Goal: Task Accomplishment & Management: Manage account settings

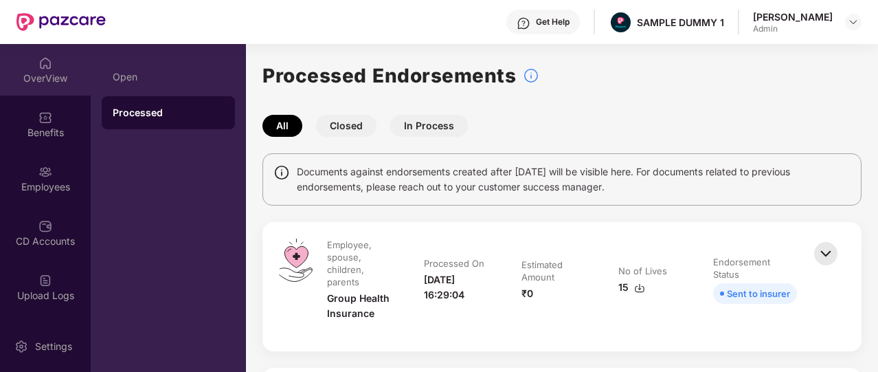
click at [37, 75] on div "OverView" at bounding box center [45, 78] width 91 height 14
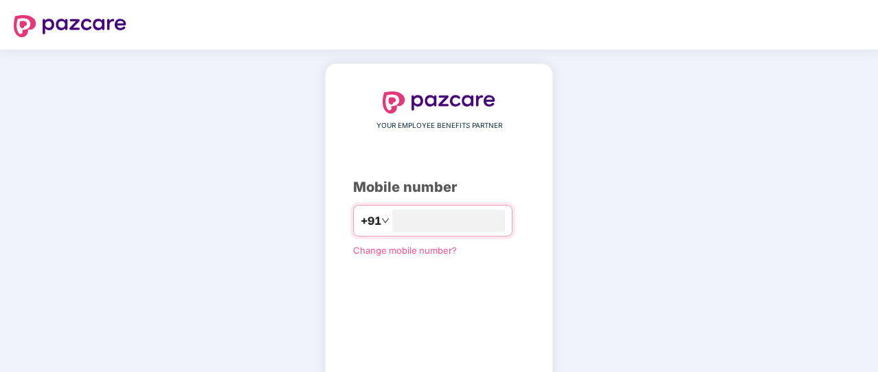
type input "**********"
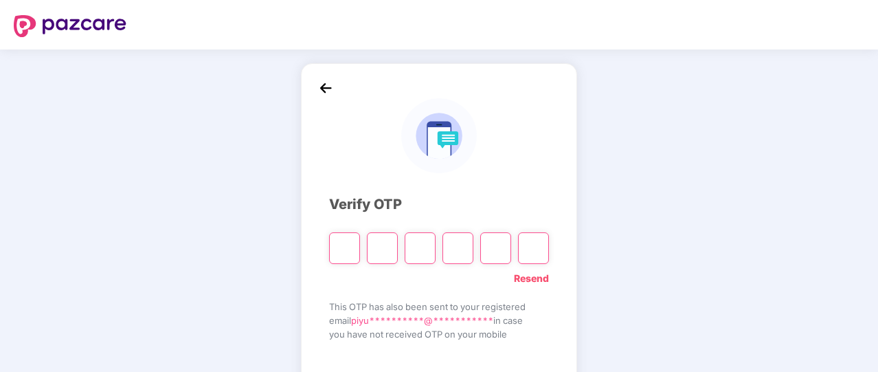
type input "*"
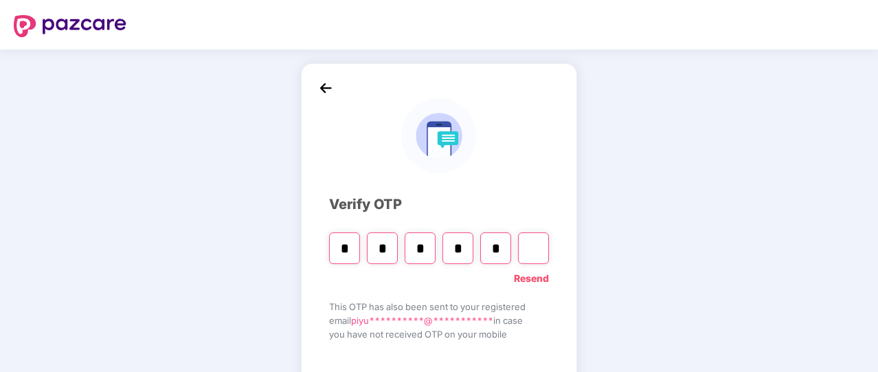
type input "*"
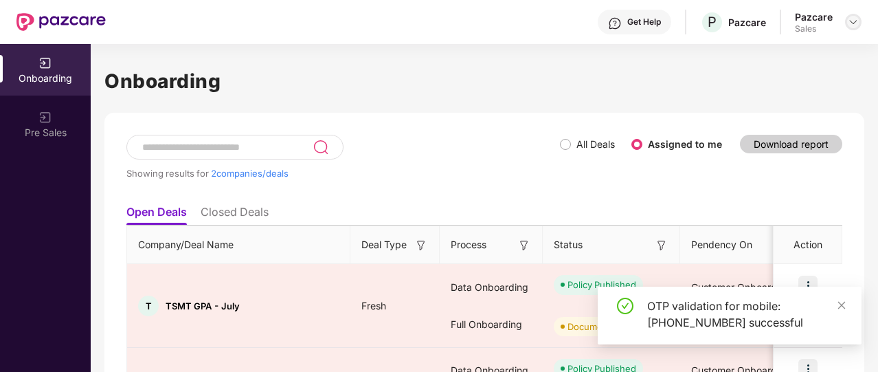
click at [849, 25] on img at bounding box center [852, 21] width 11 height 11
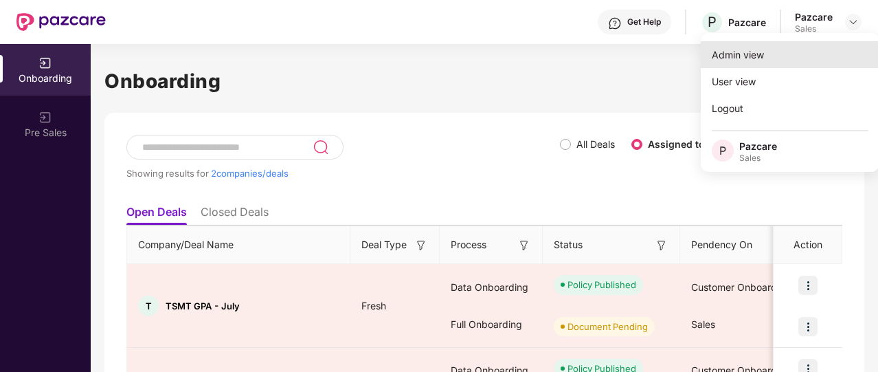
click at [788, 54] on div "Admin view" at bounding box center [789, 54] width 179 height 27
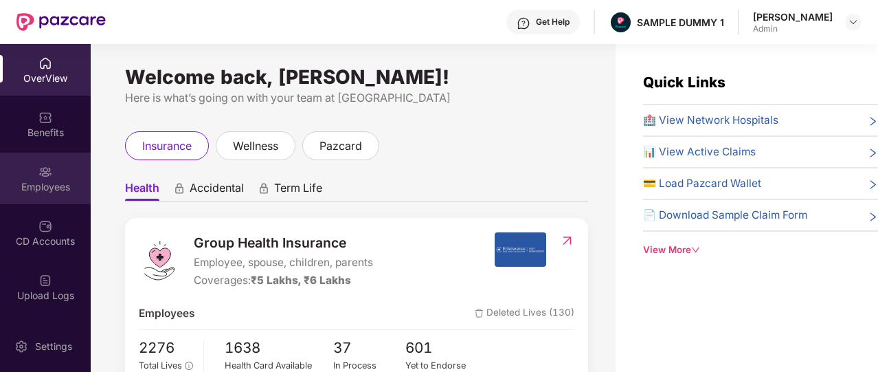
click at [71, 192] on div "Employees" at bounding box center [45, 187] width 91 height 14
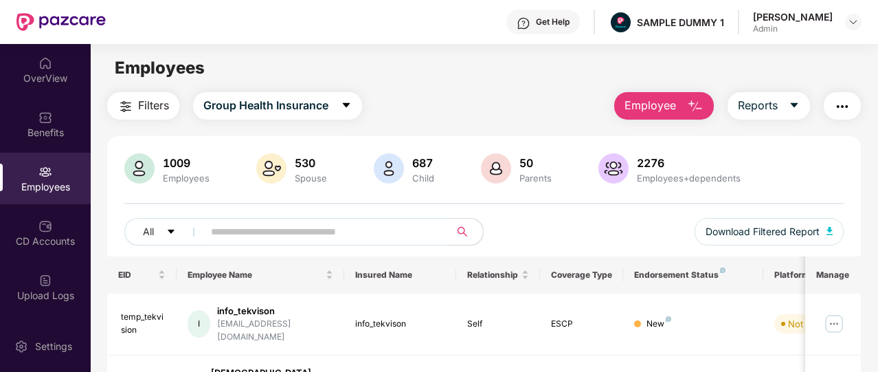
click at [646, 113] on span "Employee" at bounding box center [650, 105] width 52 height 17
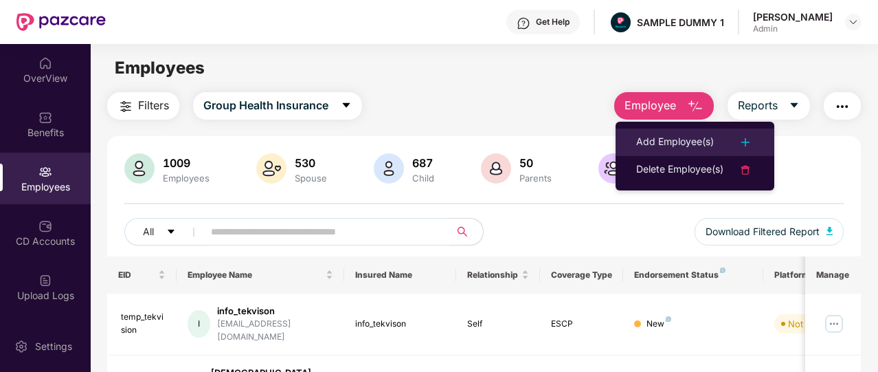
click at [665, 134] on div "Add Employee(s)" at bounding box center [675, 142] width 78 height 16
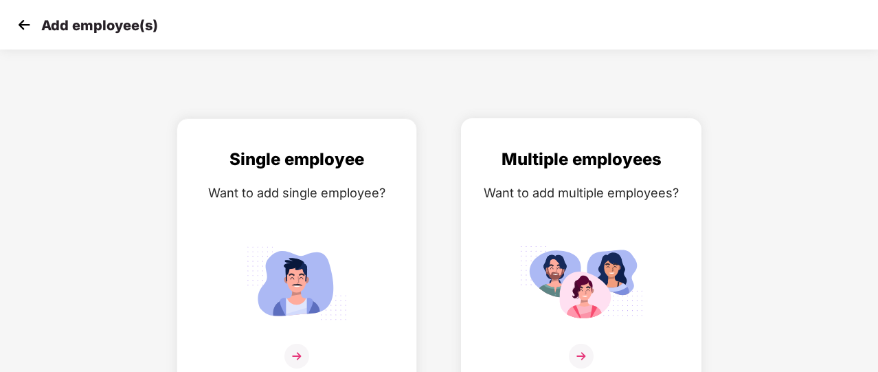
scroll to position [16, 0]
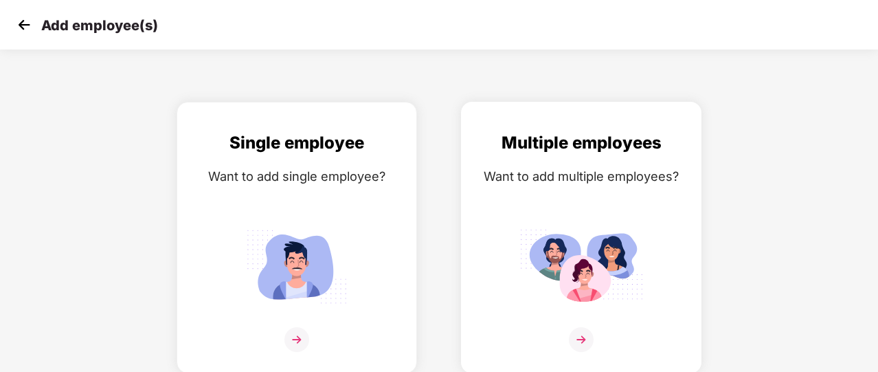
click at [537, 251] on img at bounding box center [581, 266] width 124 height 86
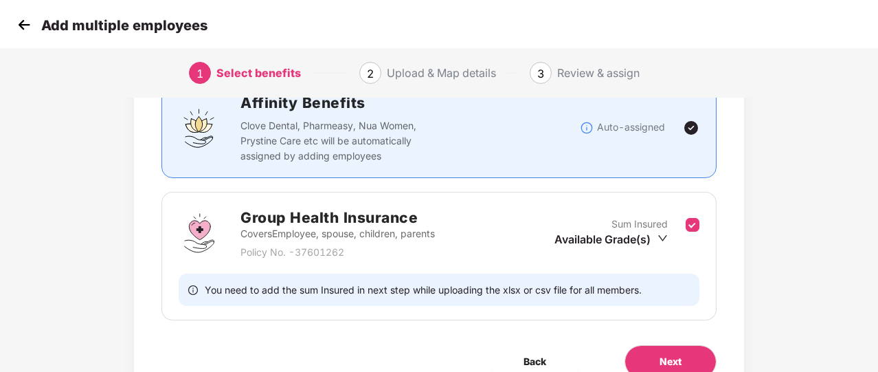
scroll to position [181, 0]
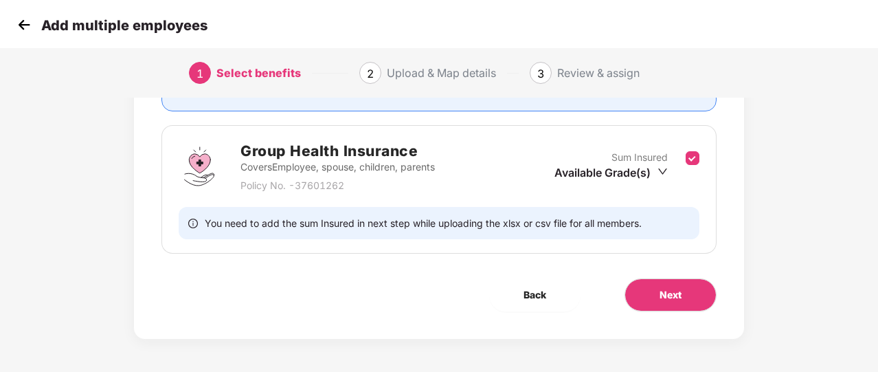
click at [30, 23] on img at bounding box center [24, 24] width 21 height 21
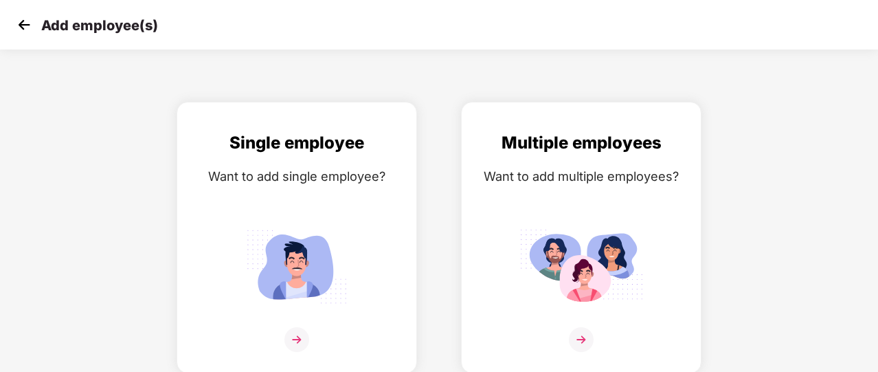
click at [30, 23] on img at bounding box center [24, 24] width 21 height 21
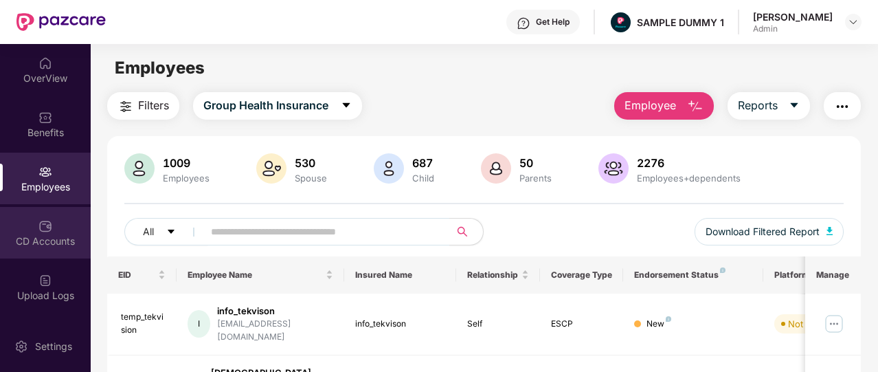
click at [58, 234] on div "CD Accounts" at bounding box center [45, 241] width 91 height 14
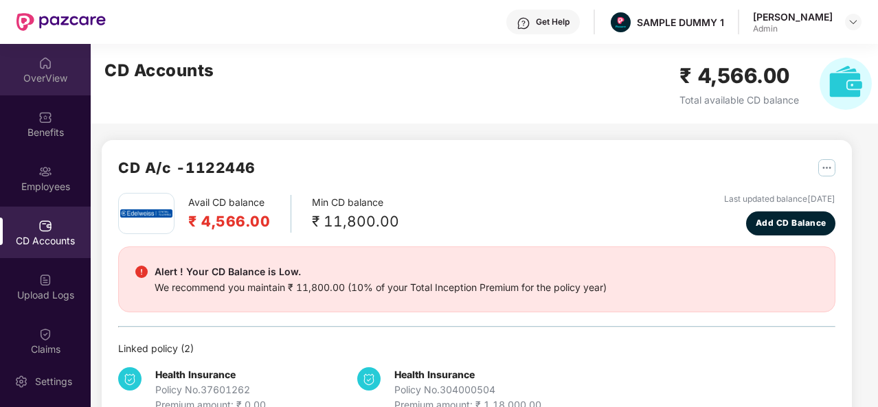
click at [45, 80] on div "OverView" at bounding box center [45, 78] width 91 height 14
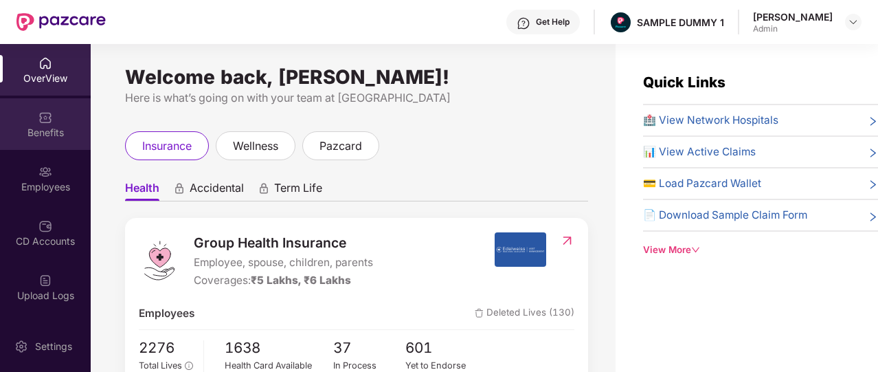
click at [55, 111] on div "Benefits" at bounding box center [45, 124] width 91 height 52
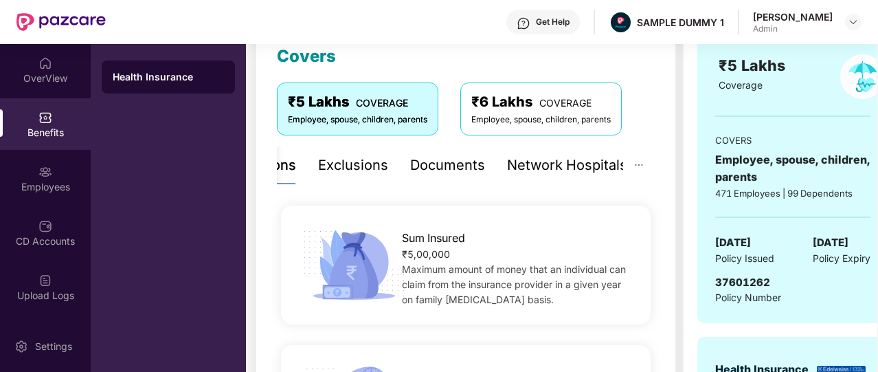
scroll to position [202, 0]
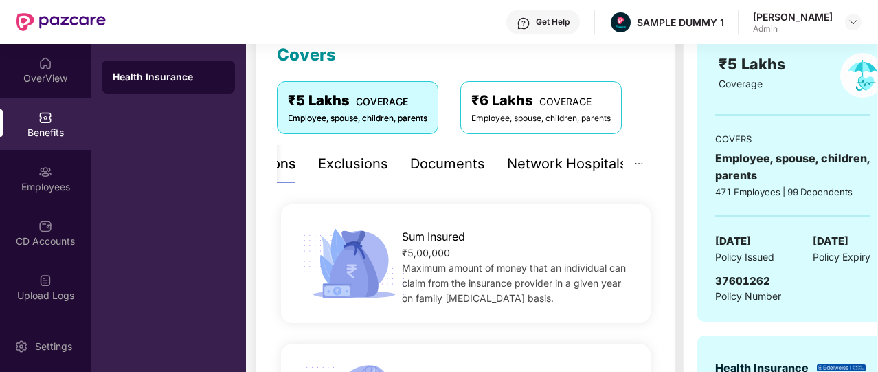
click at [424, 175] on div "Documents" at bounding box center [447, 164] width 75 height 38
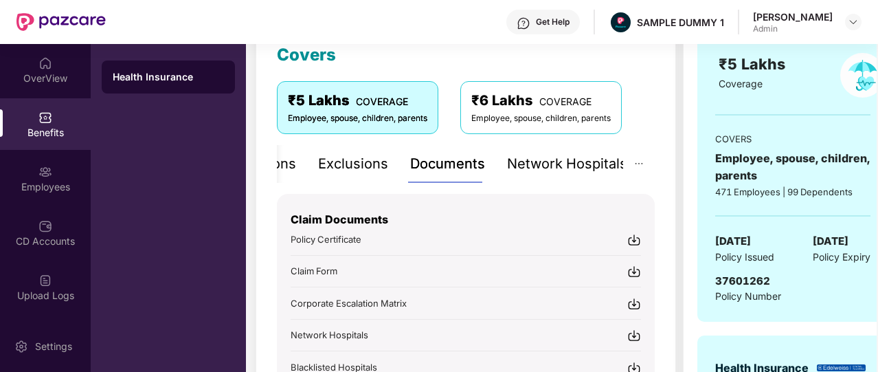
click at [554, 172] on div "Network Hospitals" at bounding box center [567, 163] width 120 height 21
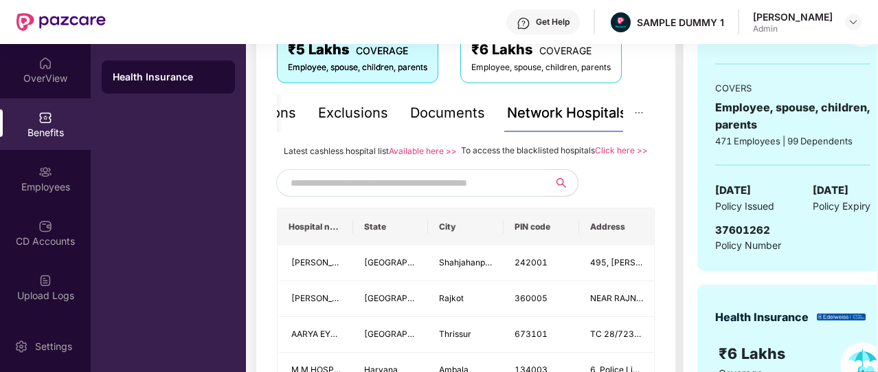
scroll to position [258, 0]
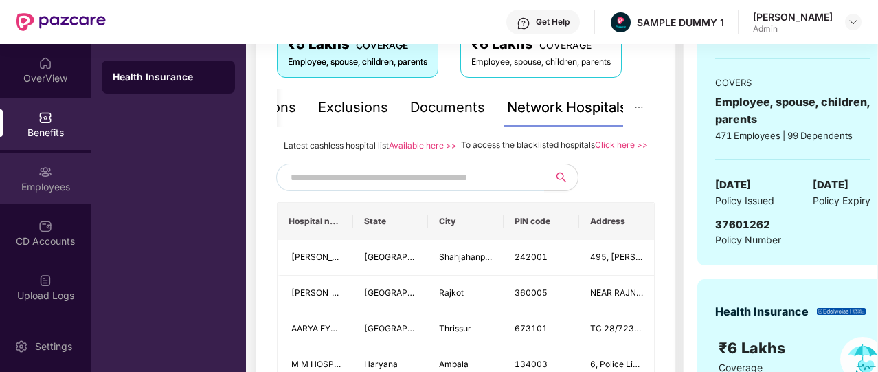
click at [47, 191] on div "Employees" at bounding box center [45, 187] width 91 height 14
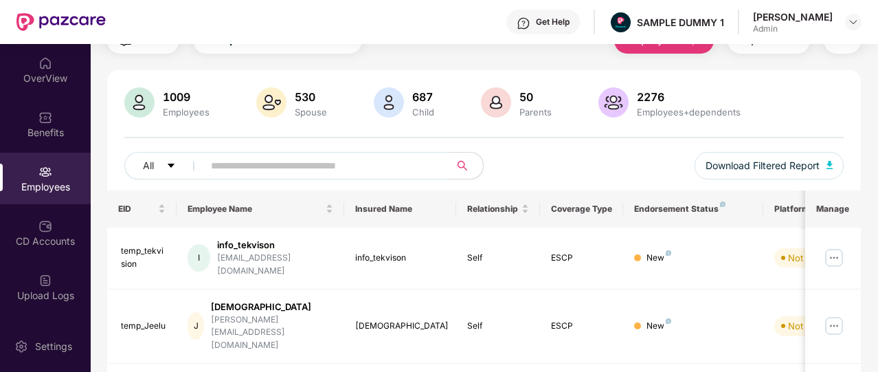
scroll to position [0, 0]
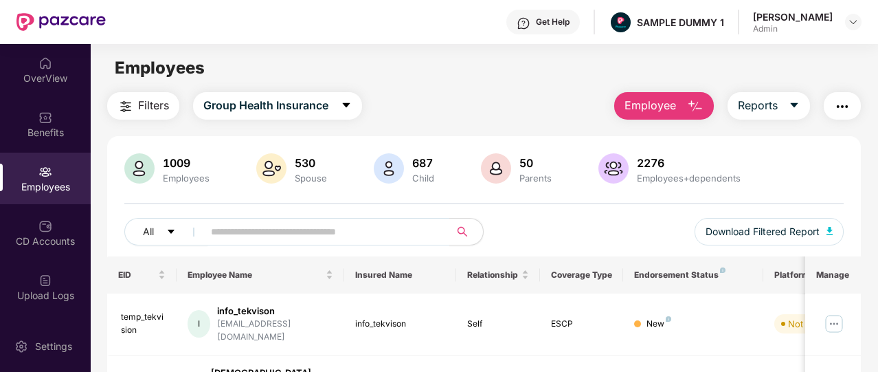
click at [666, 100] on span "Employee" at bounding box center [650, 105] width 52 height 17
click at [328, 72] on div "Employees" at bounding box center [484, 68] width 786 height 26
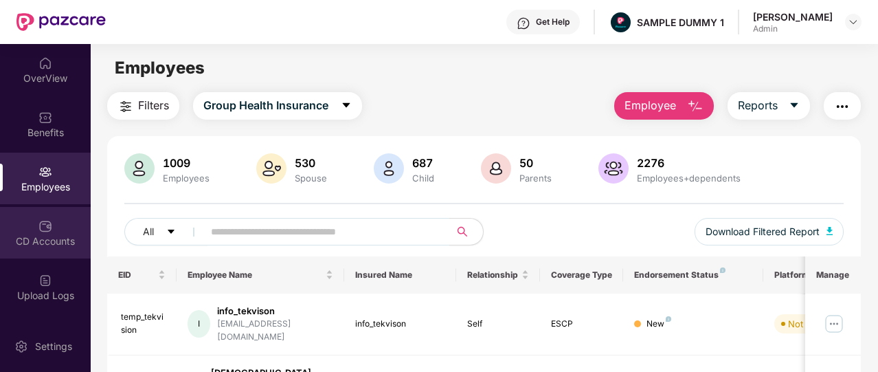
click at [39, 226] on img at bounding box center [45, 226] width 14 height 14
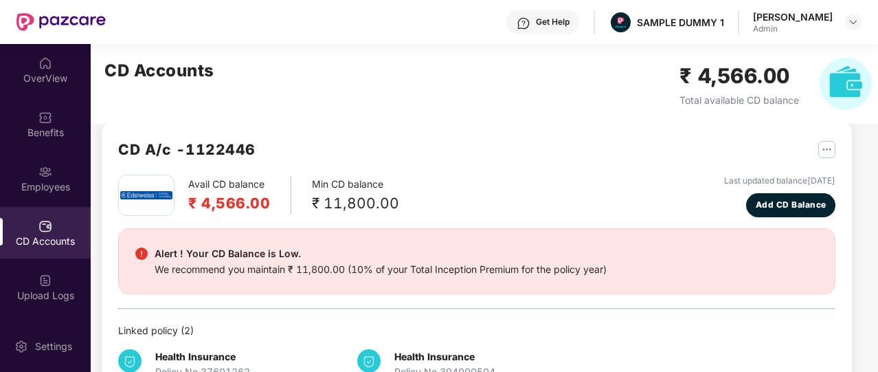
scroll to position [22, 0]
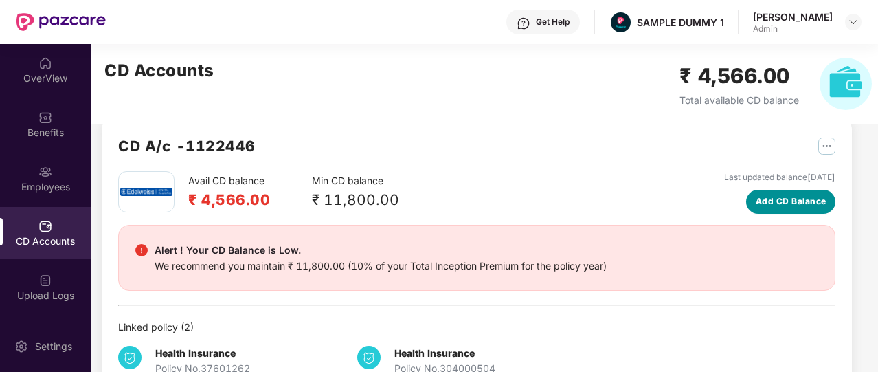
click at [799, 208] on button "Add CD Balance" at bounding box center [790, 202] width 89 height 24
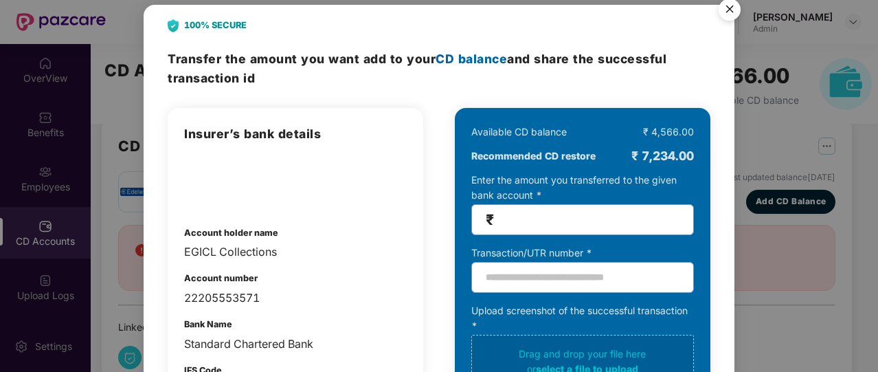
scroll to position [8, 0]
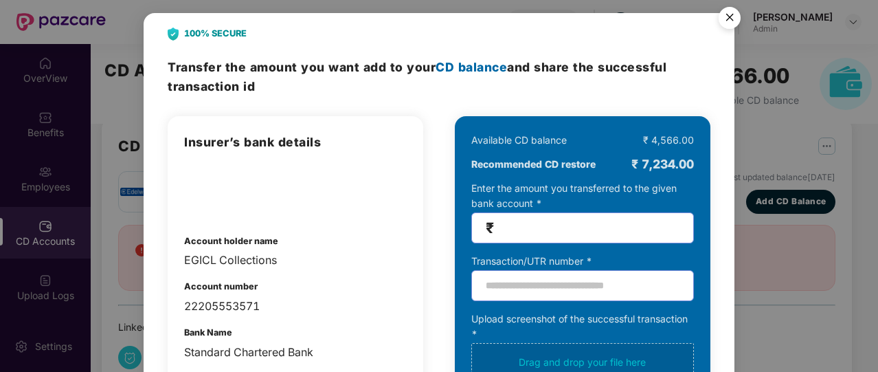
click at [729, 27] on img "Close" at bounding box center [729, 20] width 38 height 38
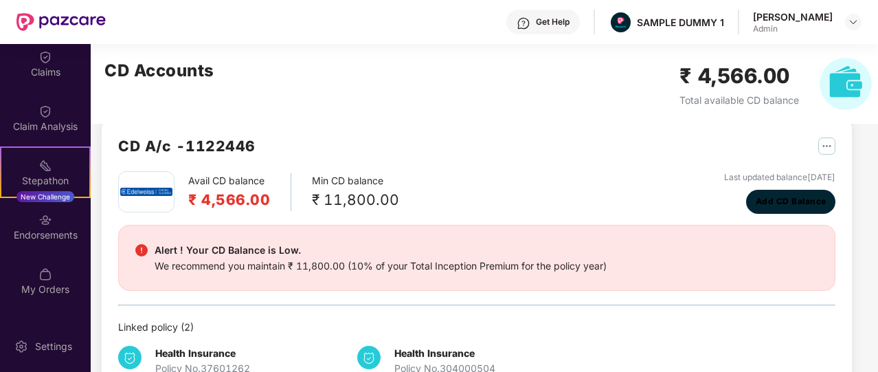
scroll to position [281, 0]
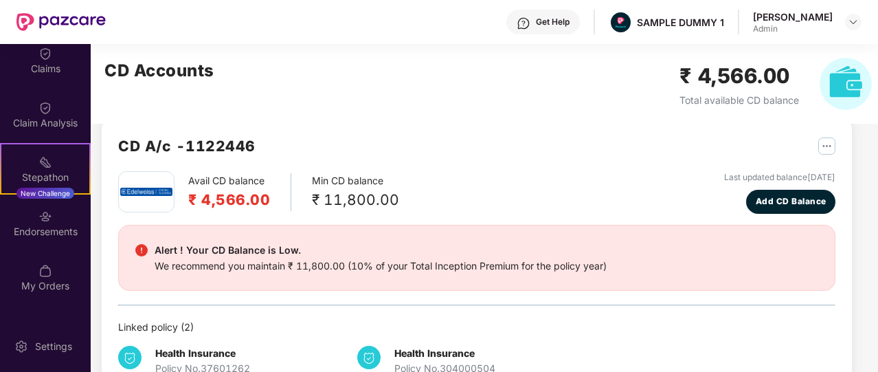
click at [58, 280] on div "My Orders" at bounding box center [45, 286] width 91 height 14
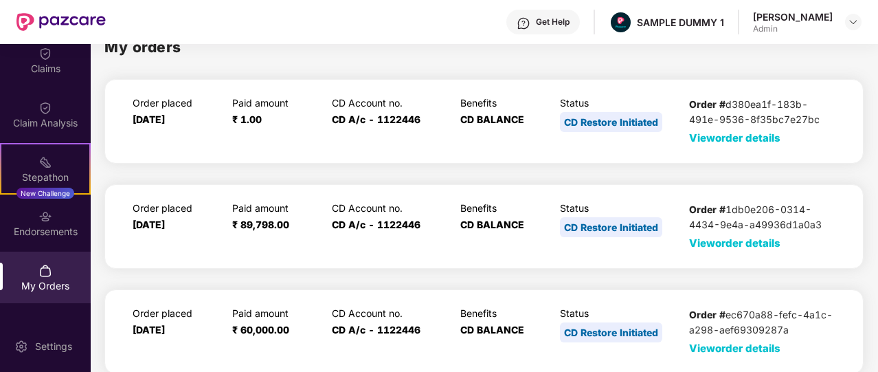
click at [761, 139] on span "View order details" at bounding box center [734, 137] width 91 height 13
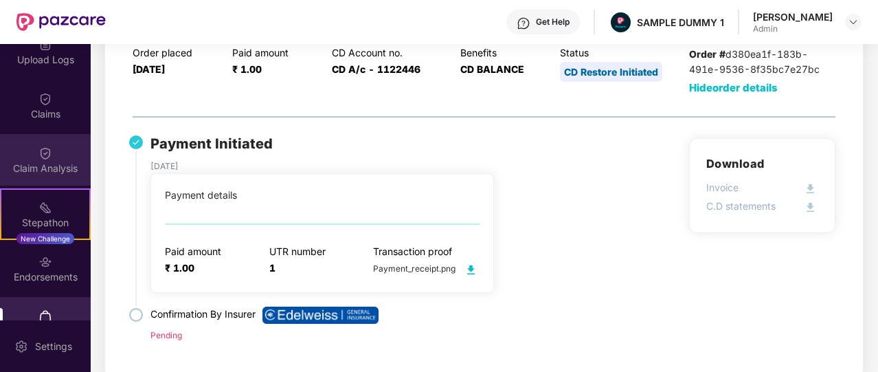
scroll to position [233, 0]
click at [54, 102] on div "Claims" at bounding box center [45, 108] width 91 height 52
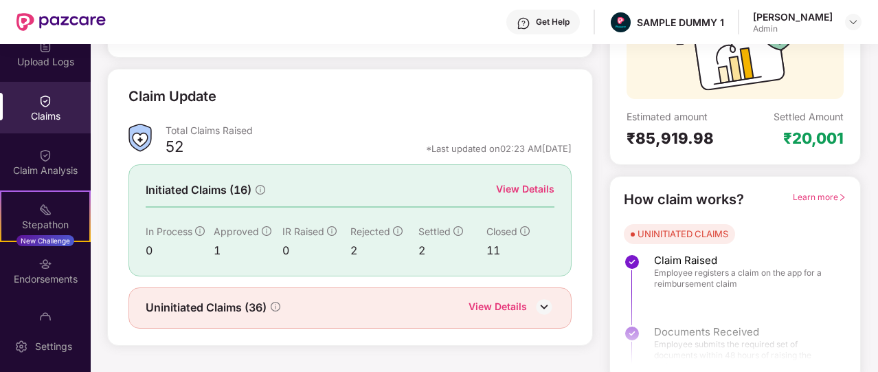
scroll to position [165, 0]
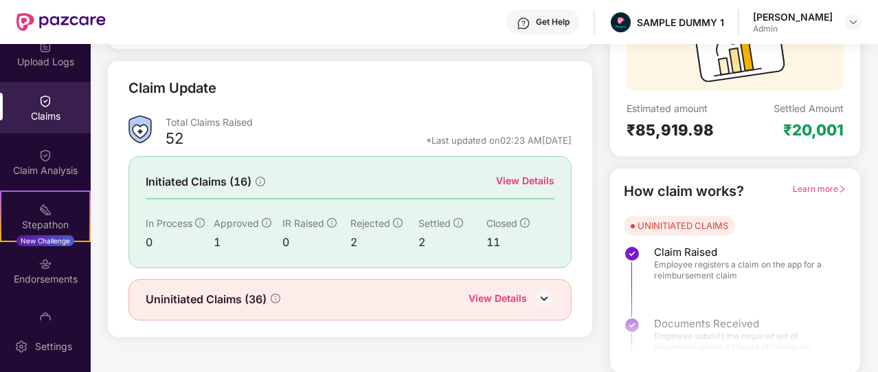
click at [522, 184] on div "View Details" at bounding box center [525, 180] width 58 height 15
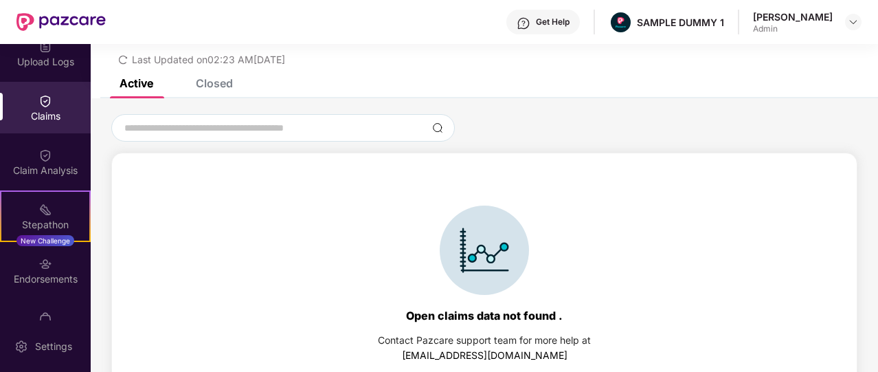
scroll to position [59, 0]
